Goal: Task Accomplishment & Management: Manage account settings

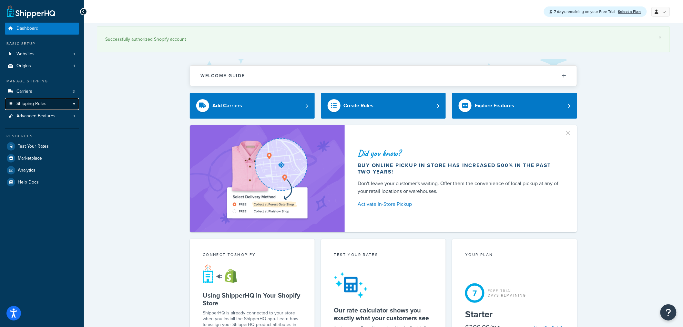
click at [75, 99] on link "Shipping Rules" at bounding box center [42, 104] width 74 height 12
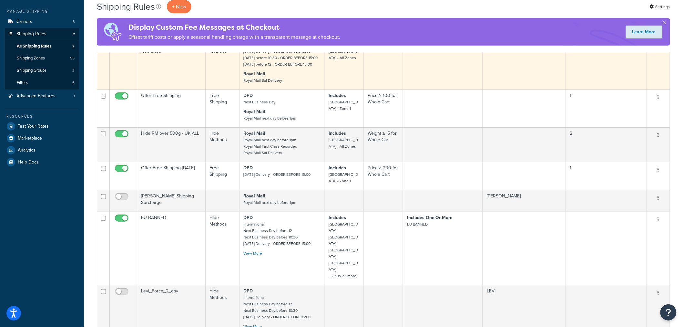
scroll to position [72, 0]
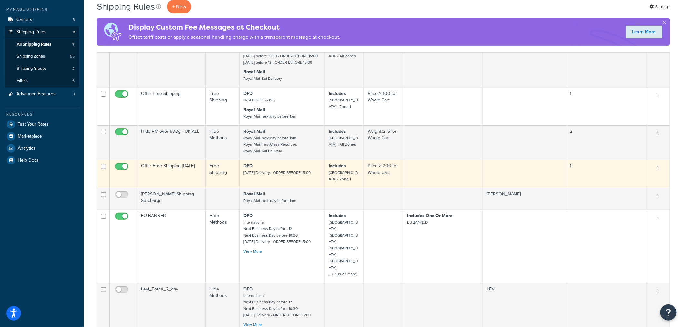
click at [165, 173] on td "Offer Free Shipping Saturday" at bounding box center [171, 174] width 68 height 28
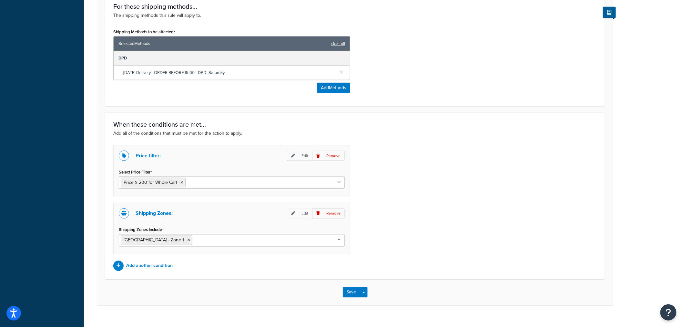
scroll to position [327, 0]
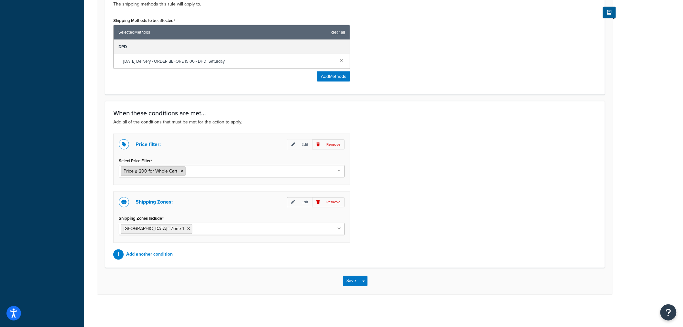
click at [155, 170] on span "Price ≥ 200 for Whole Cart" at bounding box center [151, 171] width 54 height 7
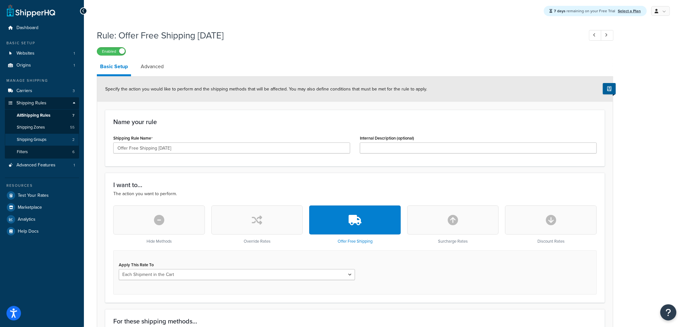
scroll to position [0, 0]
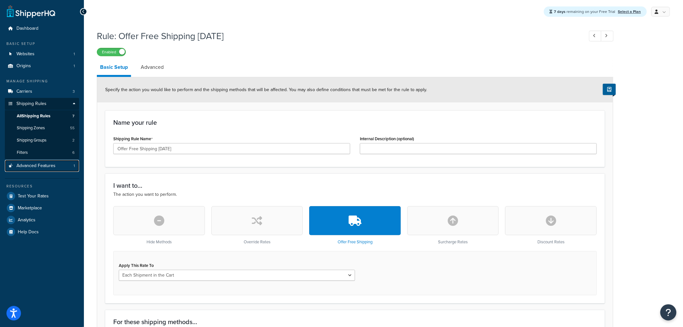
drag, startPoint x: 46, startPoint y: 168, endPoint x: 402, endPoint y: 27, distance: 383.1
click at [46, 168] on span "Advanced Features" at bounding box center [35, 165] width 39 height 5
click at [39, 98] on link "Shipping Rules" at bounding box center [42, 104] width 74 height 12
click at [53, 92] on link "Carriers 3" at bounding box center [42, 92] width 74 height 12
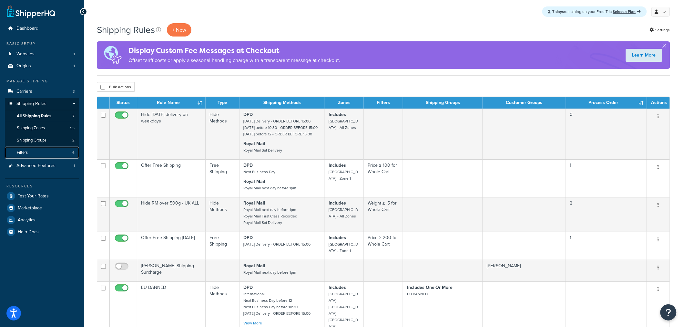
click at [44, 149] on link "Filters 6" at bounding box center [42, 153] width 74 height 12
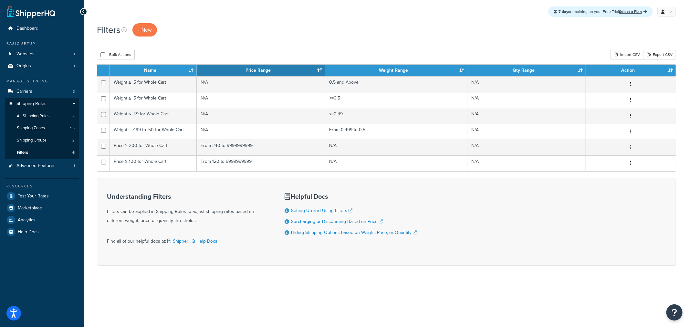
click at [450, 195] on div "Understanding Filters Filters can be applied in Shipping Rules to adjust shippi…" at bounding box center [386, 221] width 579 height 87
click at [46, 89] on link "Carriers 3" at bounding box center [42, 92] width 74 height 12
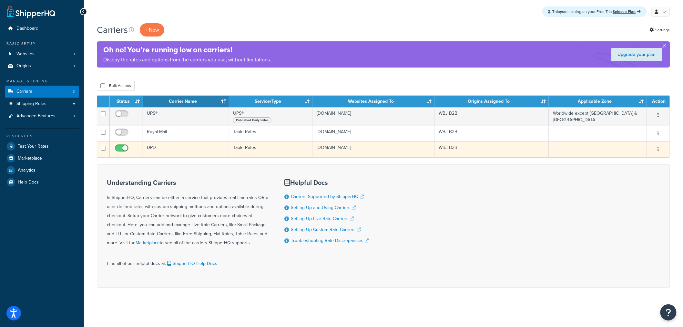
click at [154, 148] on td "DPD" at bounding box center [186, 149] width 86 height 16
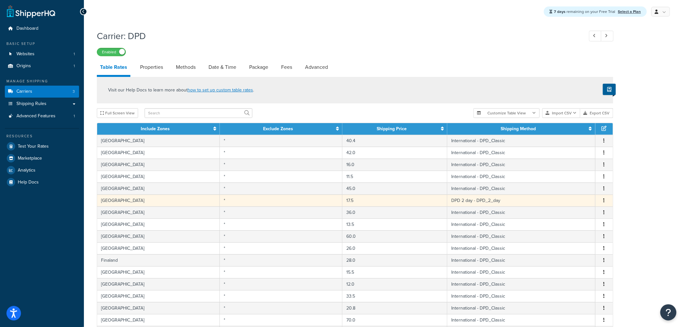
scroll to position [199, 0]
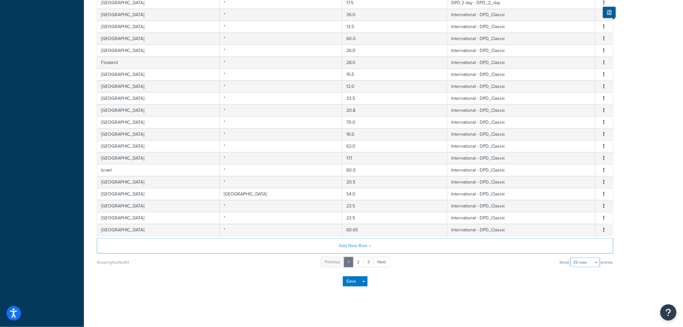
click at [592, 265] on select "10 rows 15 rows 25 rows 50 rows 100 rows 1000 rows" at bounding box center [585, 262] width 29 height 10
select select "1000"
click at [571, 257] on select "10 rows 15 rows 25 rows 50 rows 100 rows 1000 rows" at bounding box center [585, 262] width 29 height 10
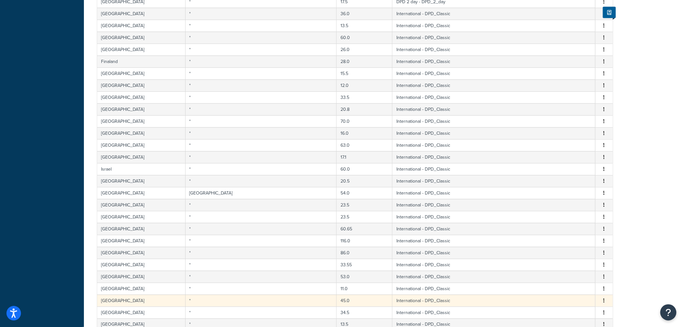
click at [450, 296] on td "International - DPD_Classic" at bounding box center [494, 300] width 203 height 12
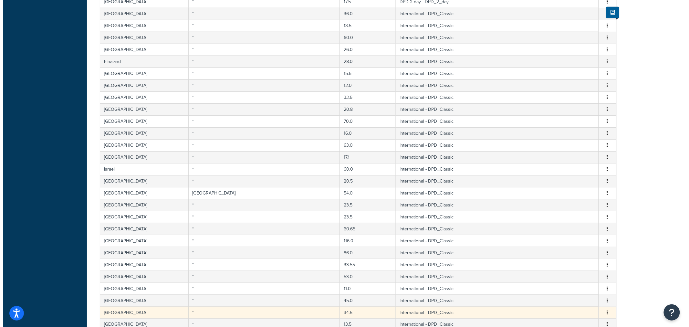
scroll to position [414, 0]
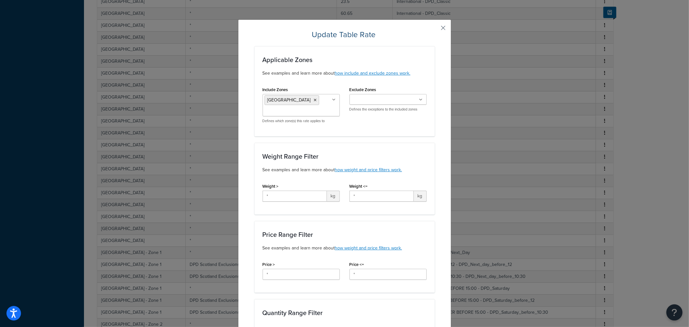
click at [434, 29] on button "button" at bounding box center [434, 30] width 2 height 2
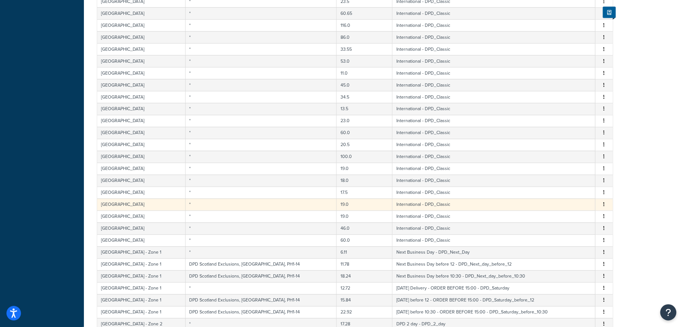
scroll to position [534, 0]
